Goal: Transaction & Acquisition: Purchase product/service

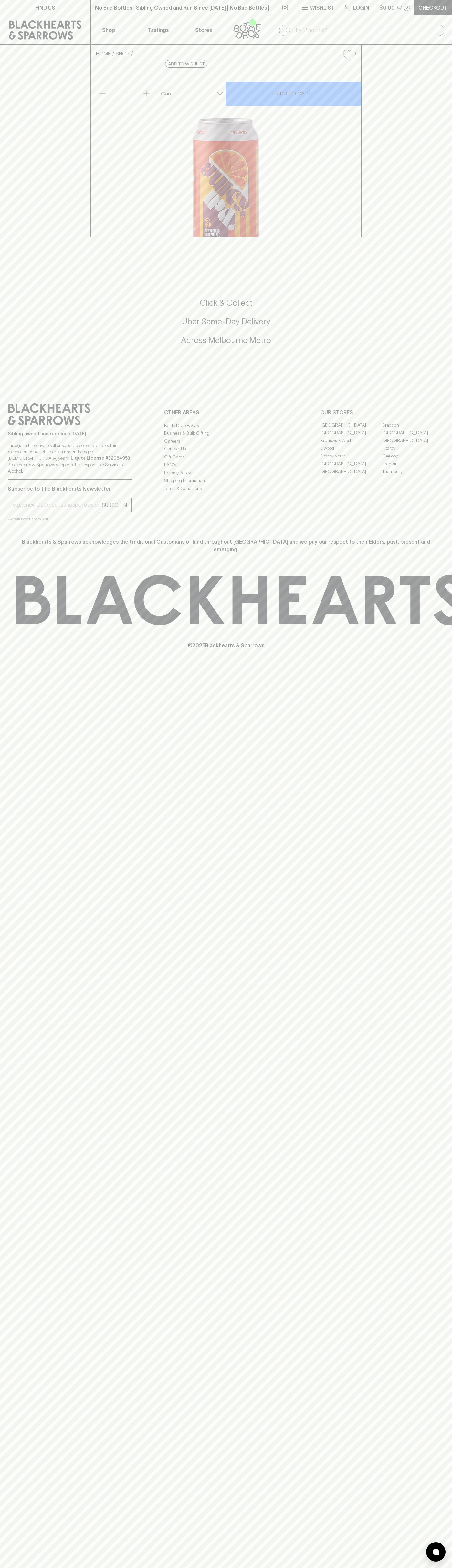
click at [411, 10] on button "$0.00 0" at bounding box center [394, 7] width 38 height 15
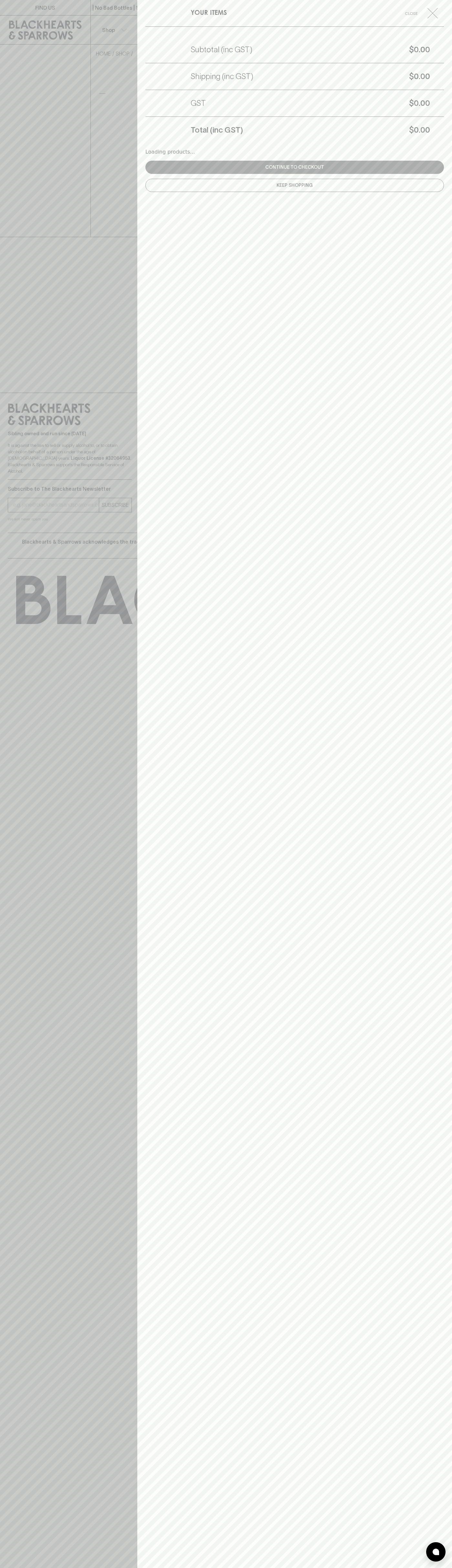
click at [222, 1567] on html "FIND US | No Bad Bottles | Sibling Owned and Run Since [DATE] | No Bad Bottles …" at bounding box center [226, 784] width 452 height 1568
click at [29, 24] on div at bounding box center [226, 784] width 452 height 1568
